Goal: Information Seeking & Learning: Check status

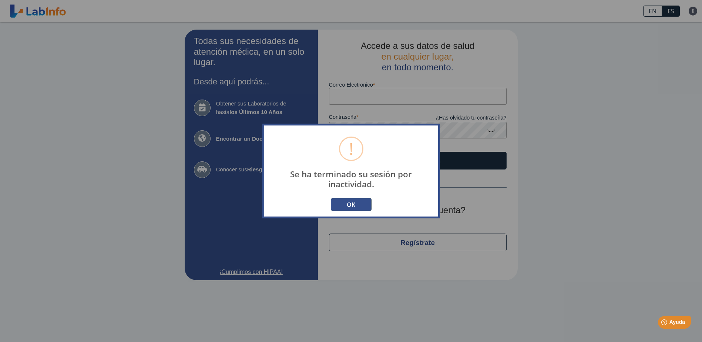
click at [352, 202] on button "OK" at bounding box center [351, 204] width 41 height 13
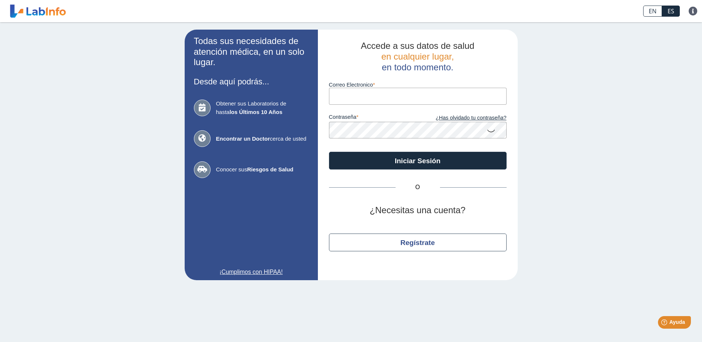
click at [392, 94] on input "Correo Electronico" at bounding box center [418, 96] width 178 height 17
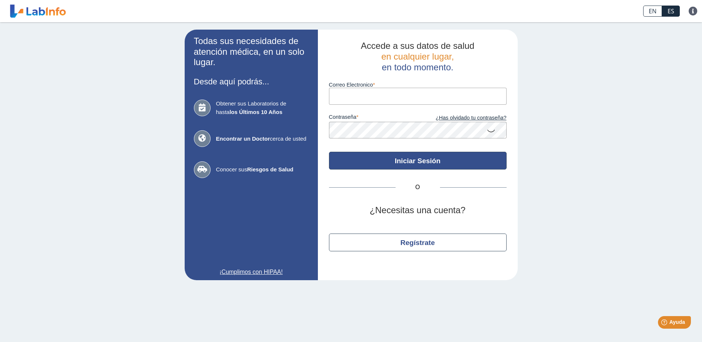
type input "[EMAIL_ADDRESS][DOMAIN_NAME]"
click at [410, 156] on button "Iniciar Sesión" at bounding box center [418, 161] width 178 height 18
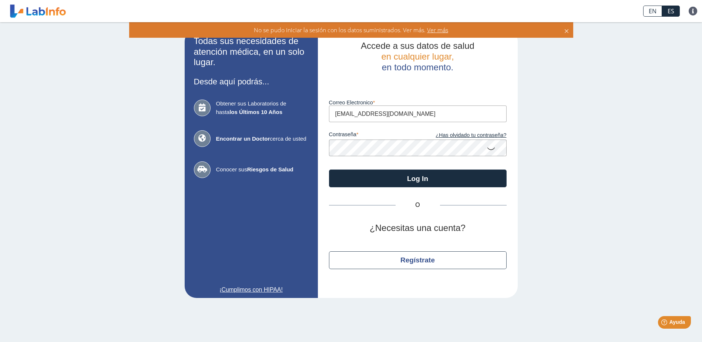
click at [494, 148] on icon at bounding box center [490, 148] width 9 height 14
click at [490, 148] on icon at bounding box center [490, 147] width 9 height 13
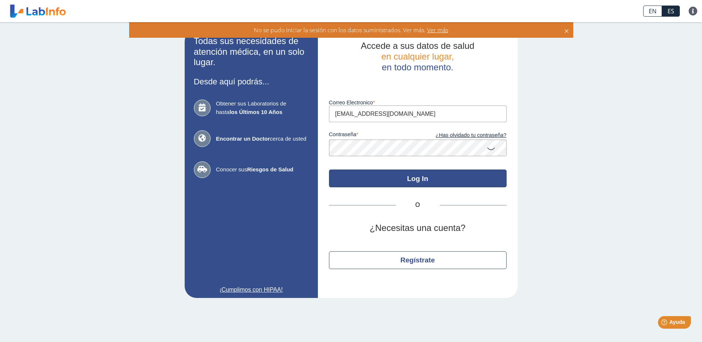
click at [467, 177] on button "Log In" at bounding box center [418, 178] width 178 height 18
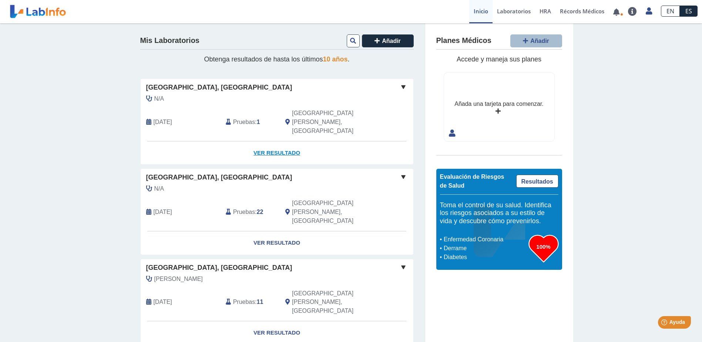
click at [270, 141] on link "Ver Resultado" at bounding box center [277, 152] width 273 height 23
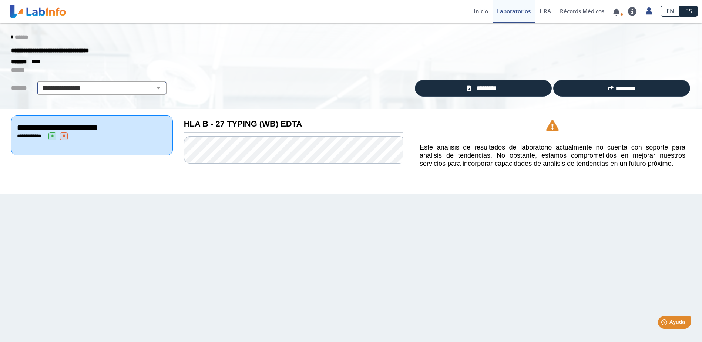
click at [157, 89] on select "**********" at bounding box center [101, 88] width 125 height 9
click at [138, 134] on div "**********" at bounding box center [92, 136] width 150 height 8
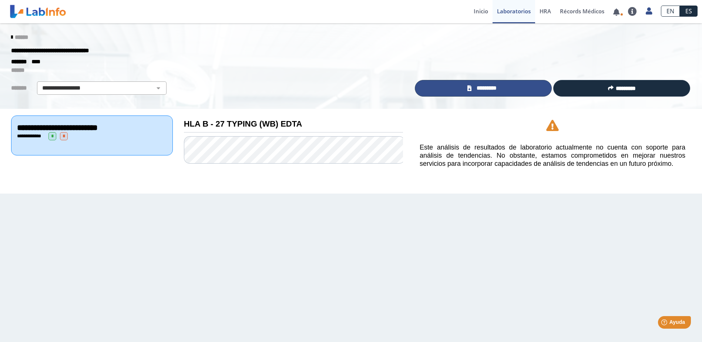
click at [503, 88] on link "*********" at bounding box center [483, 88] width 137 height 17
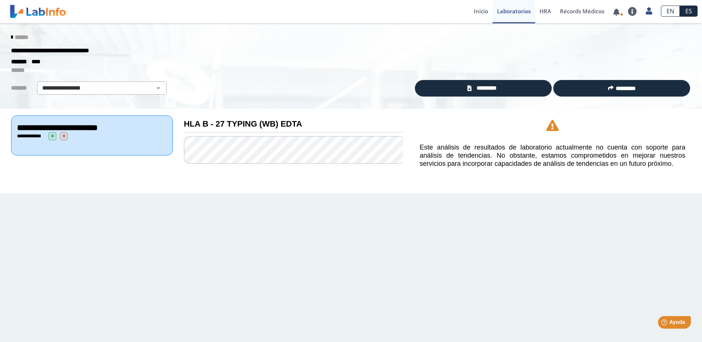
click at [11, 34] on link "******" at bounding box center [19, 37] width 17 height 6
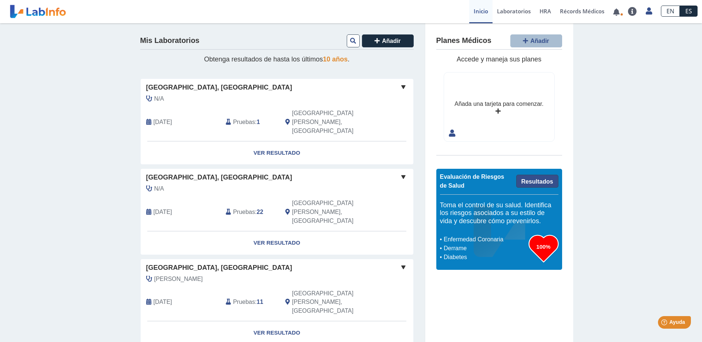
click at [527, 177] on link "Resultados" at bounding box center [537, 181] width 42 height 13
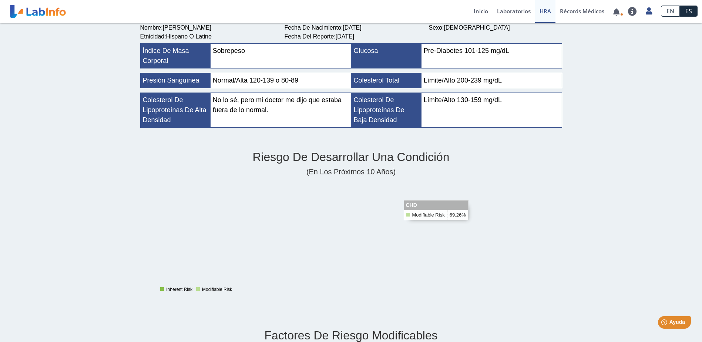
scroll to position [74, 0]
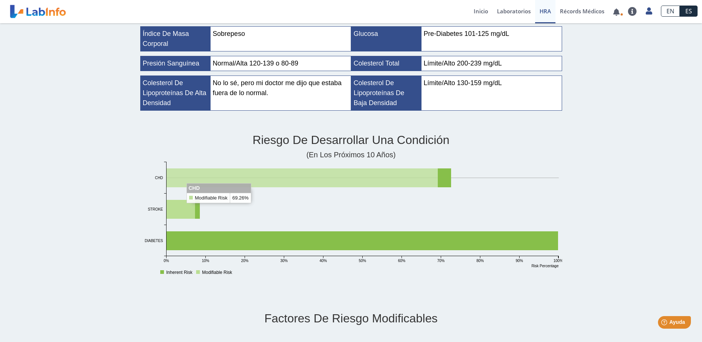
click at [172, 172] on rect at bounding box center [362, 209] width 392 height 94
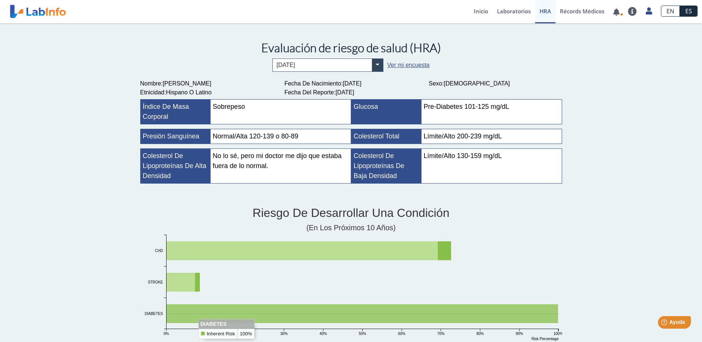
scroll to position [0, 0]
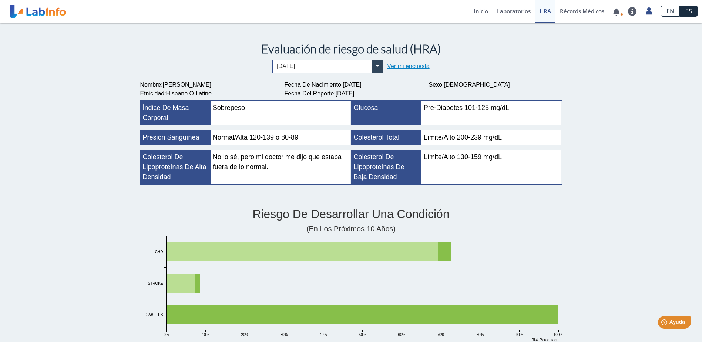
click at [392, 67] on link "Ver mi encuesta" at bounding box center [408, 66] width 42 height 6
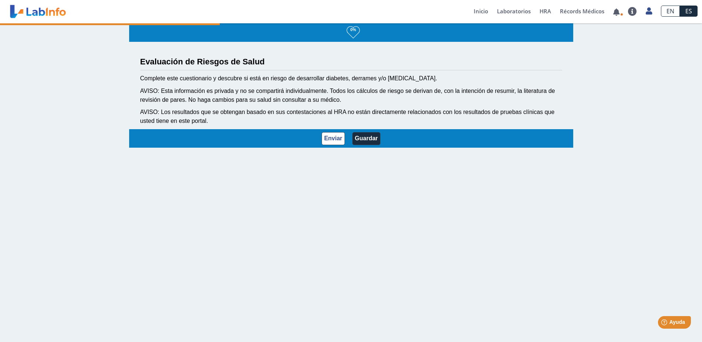
select select "3: 229"
select select "12: 273"
select select "5: 278"
select select "2: 134"
select select "8: 175"
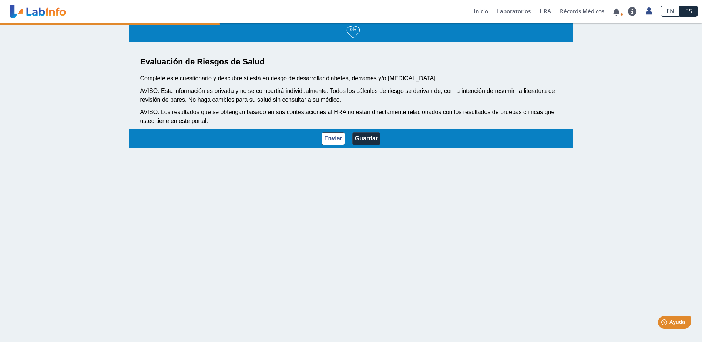
select select "3: 145"
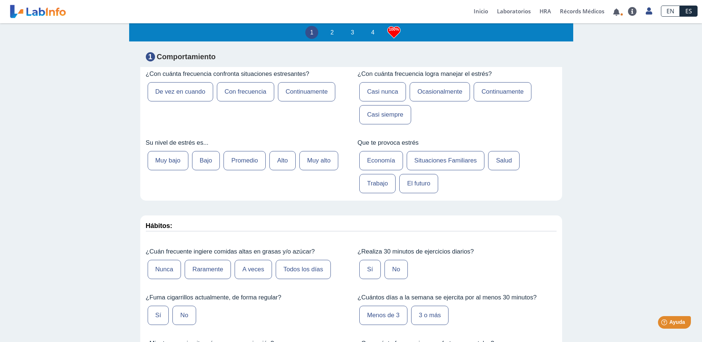
scroll to position [259, 0]
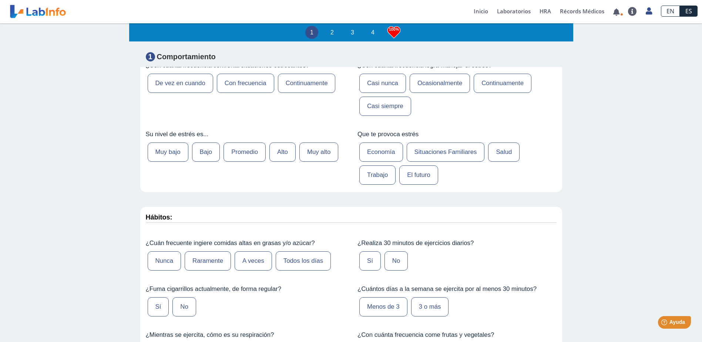
click at [374, 180] on label "Trabajo" at bounding box center [377, 174] width 36 height 19
click at [374, 179] on label "Trabajo" at bounding box center [377, 174] width 36 height 19
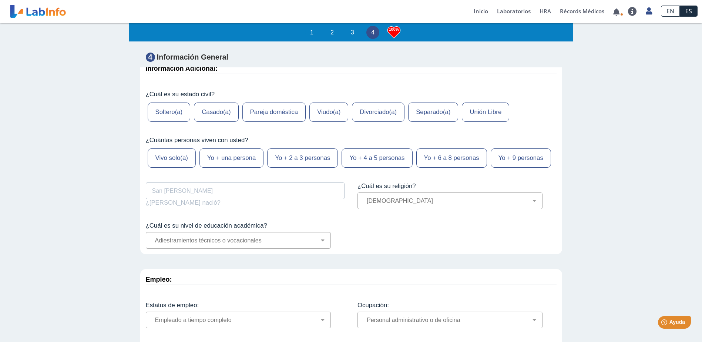
scroll to position [1, 0]
click at [67, 77] on div "1 2 3 4 100% Evaluación de Riesgos de Salud Complete este cuestionario y descub…" at bounding box center [351, 182] width 702 height 320
click at [580, 7] on link "Récords Médicos" at bounding box center [581, 11] width 53 height 23
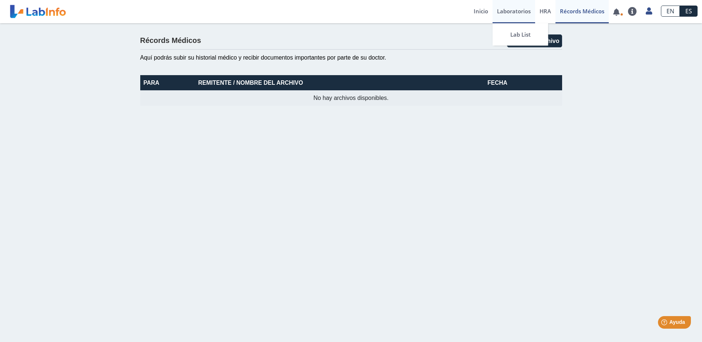
click at [507, 6] on link "Laboratorios" at bounding box center [513, 11] width 43 height 23
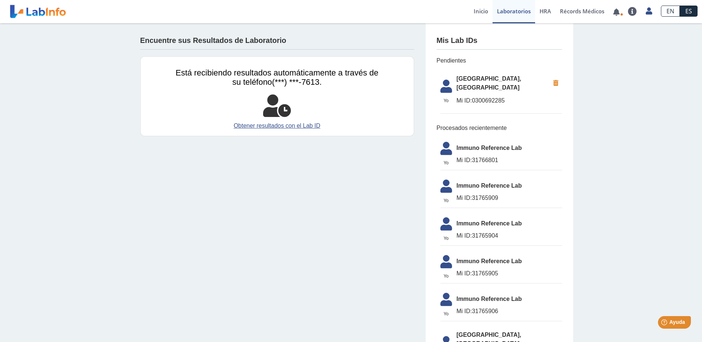
click at [476, 81] on span "[GEOGRAPHIC_DATA], [GEOGRAPHIC_DATA]" at bounding box center [502, 83] width 93 height 18
click at [483, 77] on span "[GEOGRAPHIC_DATA], [GEOGRAPHIC_DATA]" at bounding box center [502, 83] width 93 height 18
click at [443, 77] on li "[GEOGRAPHIC_DATA], [GEOGRAPHIC_DATA] ID: 0300692285" at bounding box center [501, 92] width 122 height 43
click at [443, 83] on icon at bounding box center [446, 89] width 21 height 18
drag, startPoint x: 504, startPoint y: 98, endPoint x: 439, endPoint y: 95, distance: 65.5
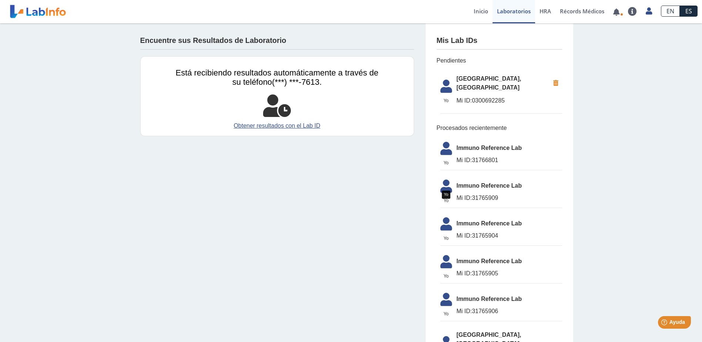
click at [440, 95] on li "[GEOGRAPHIC_DATA], [GEOGRAPHIC_DATA] ID: 0300692285" at bounding box center [501, 92] width 122 height 43
drag, startPoint x: 439, startPoint y: 95, endPoint x: 456, endPoint y: 96, distance: 16.7
copy li "[GEOGRAPHIC_DATA], [GEOGRAPHIC_DATA] ID: 0300692285"
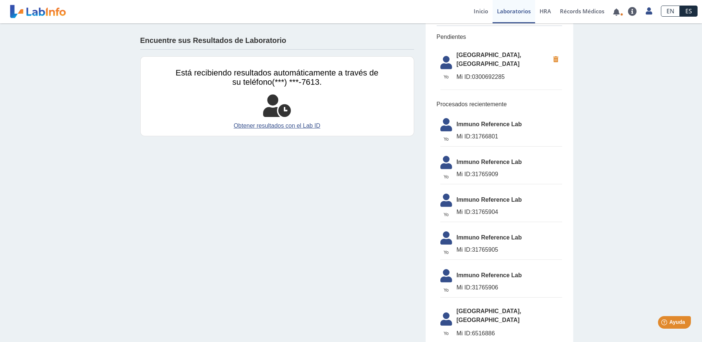
scroll to position [11, 0]
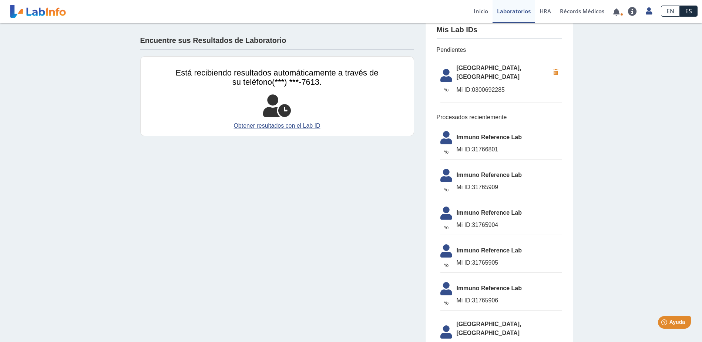
click at [436, 104] on ul "[GEOGRAPHIC_DATA], [GEOGRAPHIC_DATA] ID: 0300692285" at bounding box center [498, 81] width 125 height 54
click at [476, 4] on link "Inicio" at bounding box center [480, 11] width 23 height 23
